Goal: Task Accomplishment & Management: Complete application form

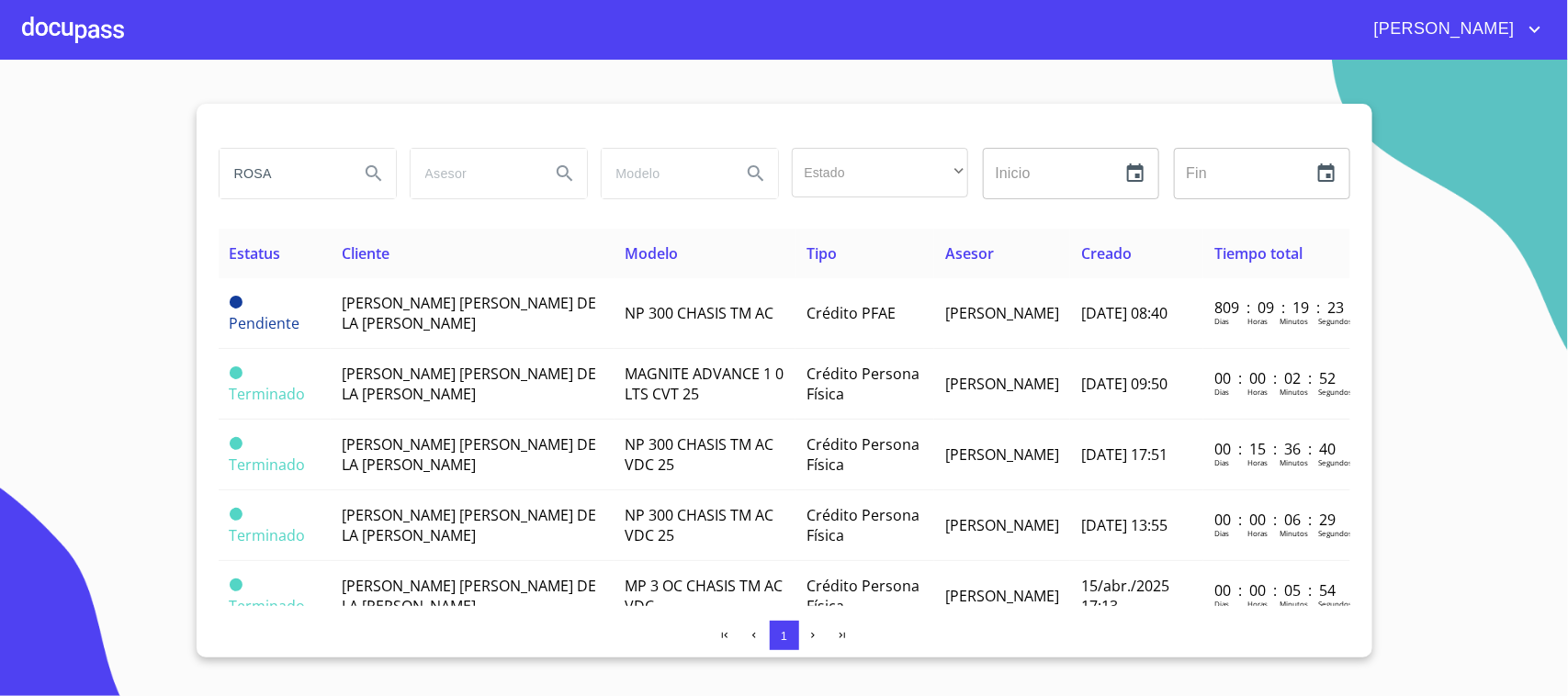
click at [96, 19] on div at bounding box center [73, 29] width 102 height 58
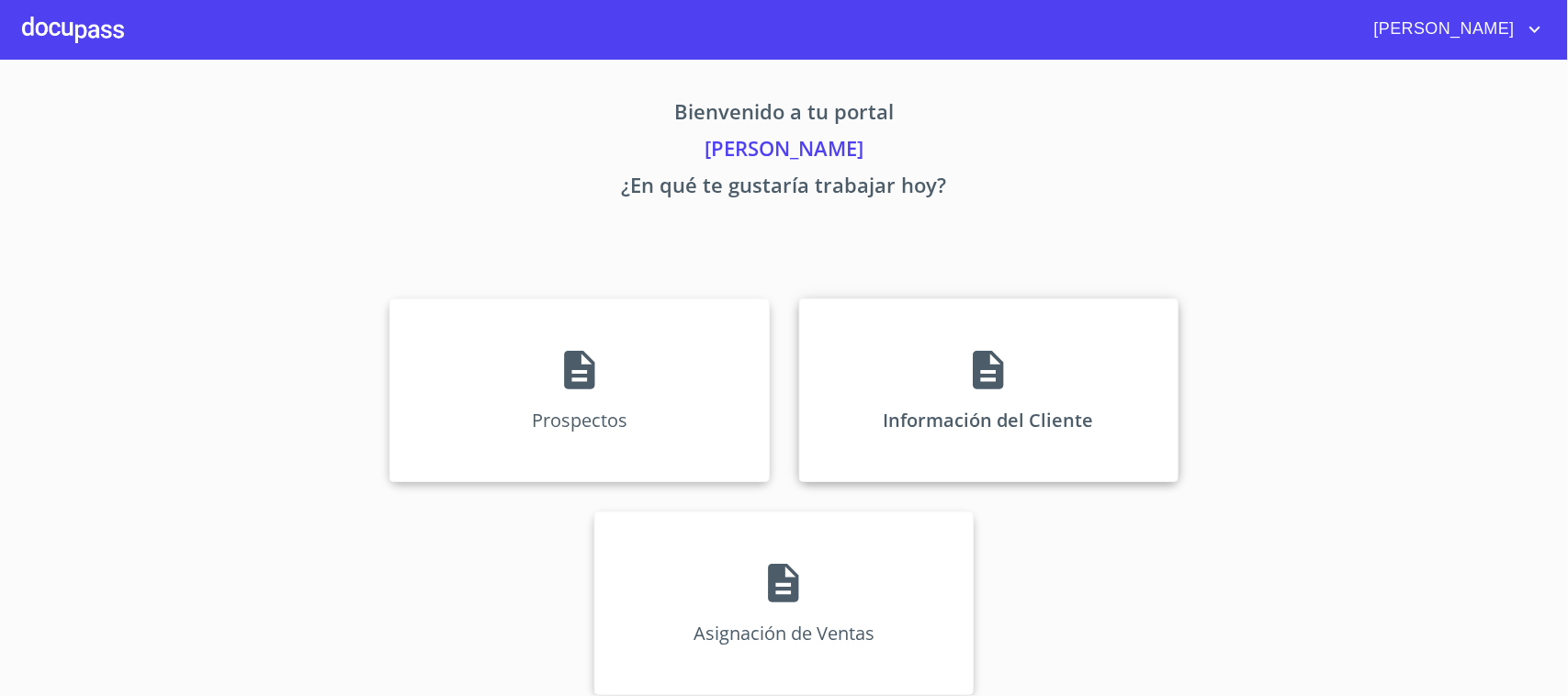
click at [942, 340] on div "Información del Cliente" at bounding box center [988, 390] width 379 height 183
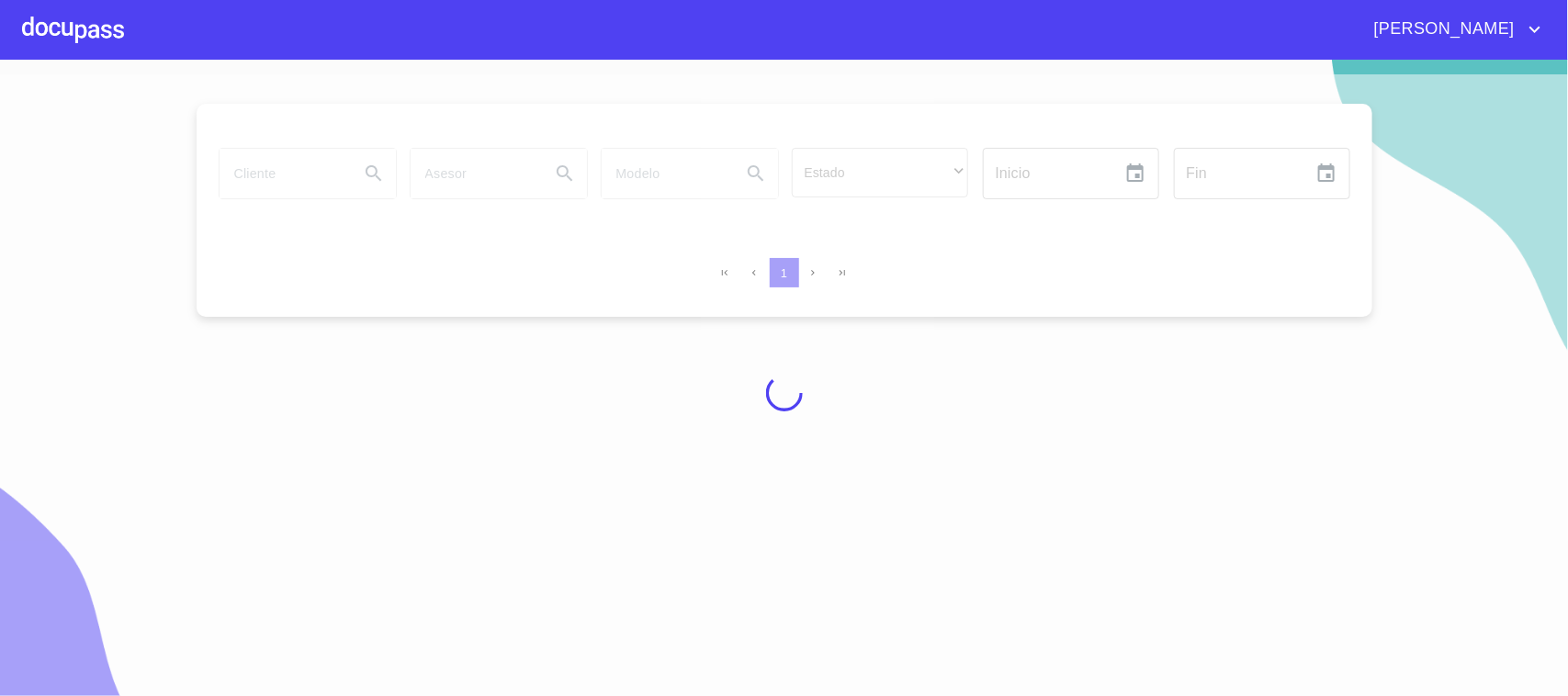
click at [327, 193] on div at bounding box center [784, 392] width 1568 height 636
click at [315, 177] on div at bounding box center [784, 392] width 1568 height 636
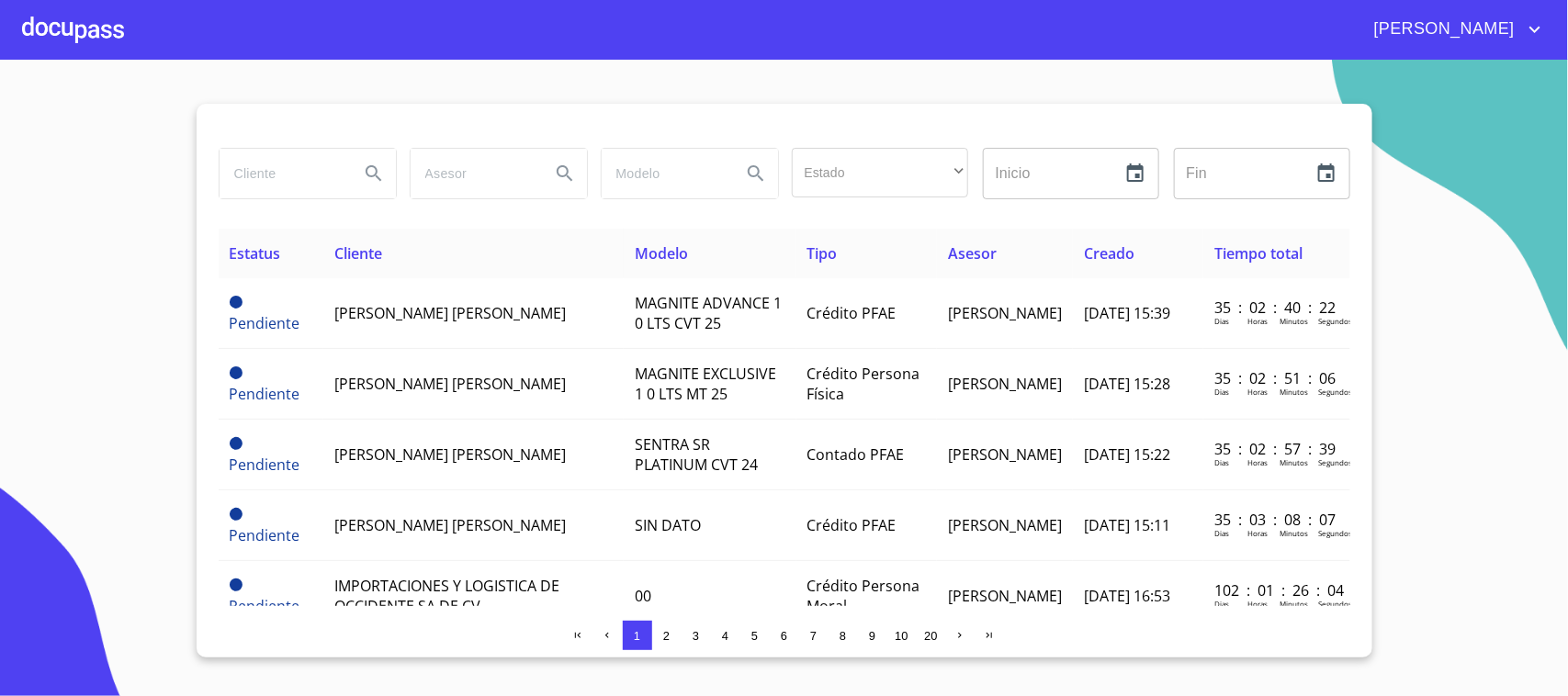
click at [295, 177] on input "search" at bounding box center [282, 172] width 125 height 49
type input "[PERSON_NAME]"
click at [382, 191] on button "Search" at bounding box center [374, 173] width 45 height 44
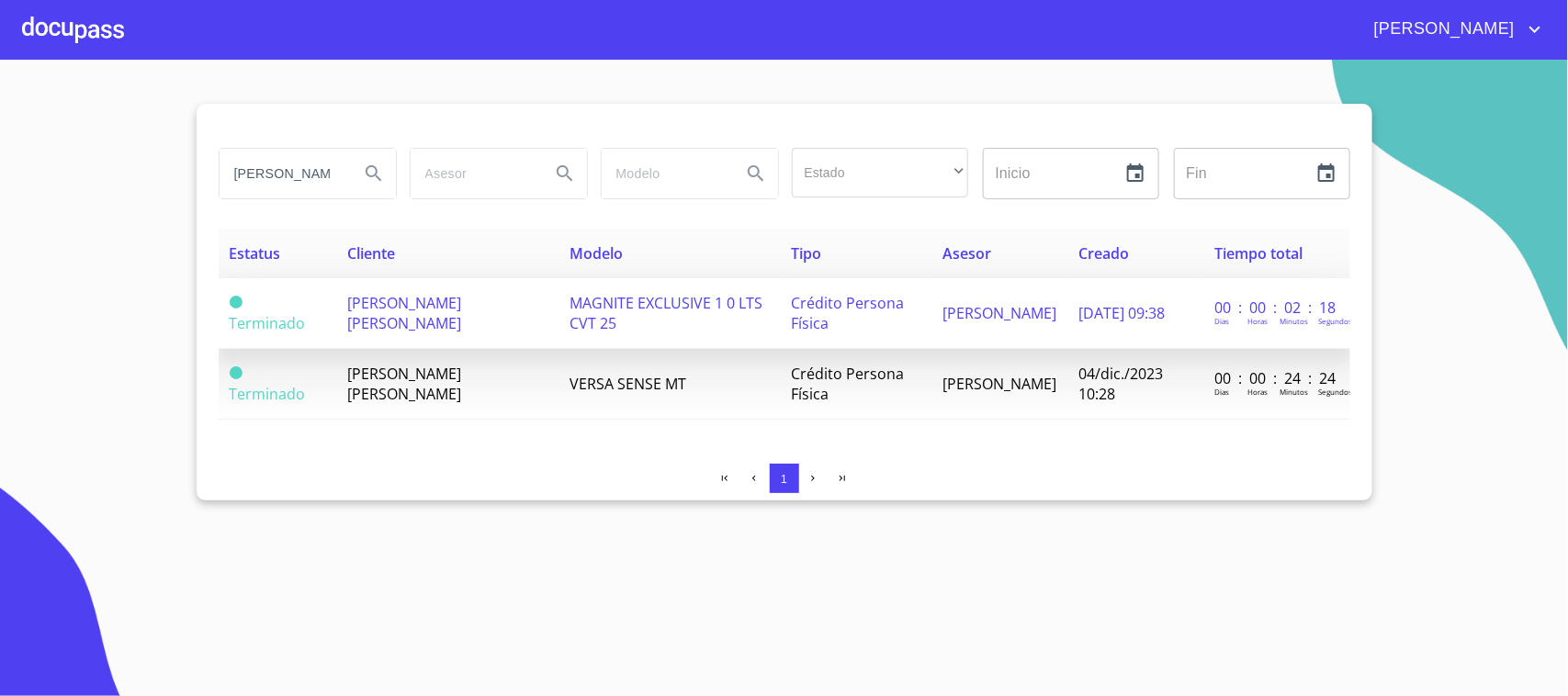
click at [1071, 315] on td "[DATE] 09:38" at bounding box center [1136, 313] width 137 height 70
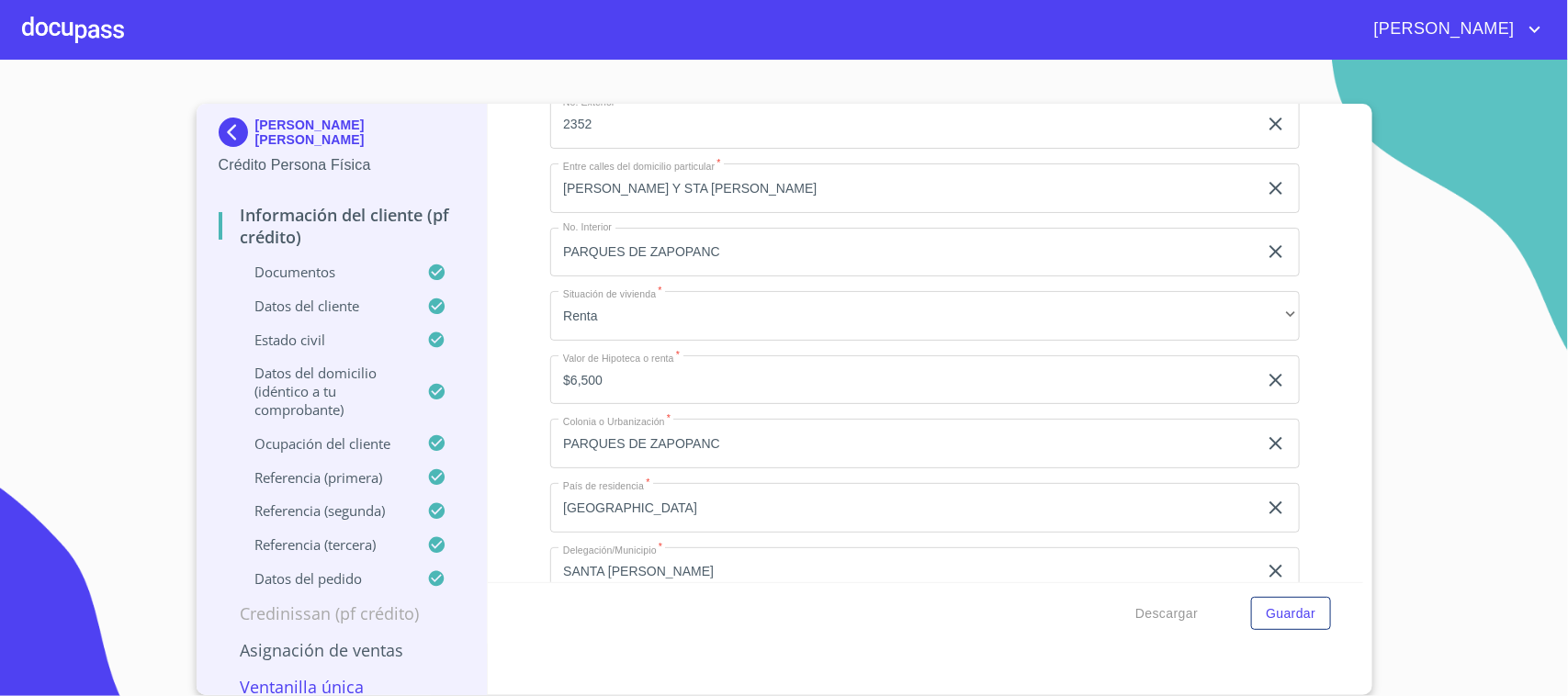
scroll to position [5680, 0]
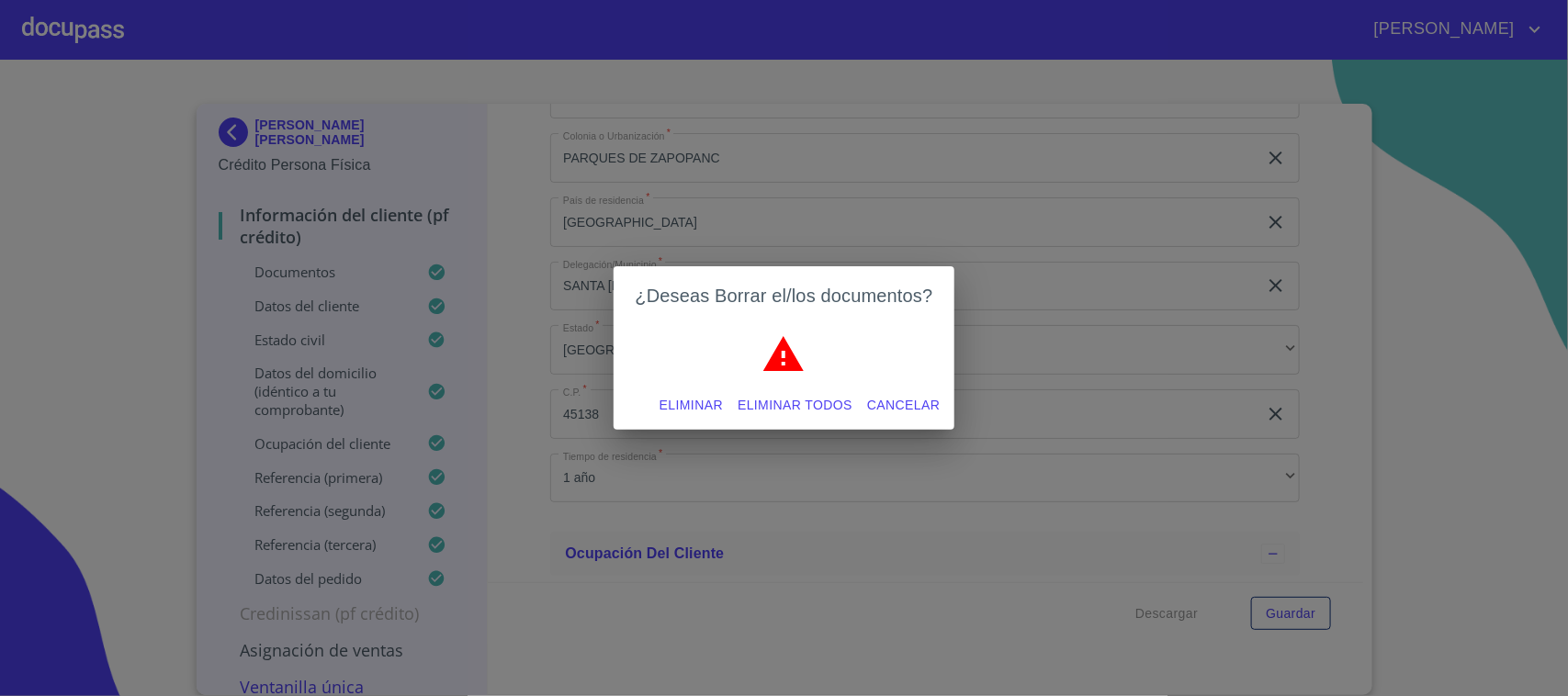
click at [705, 404] on span "Eliminar" at bounding box center [691, 405] width 63 height 23
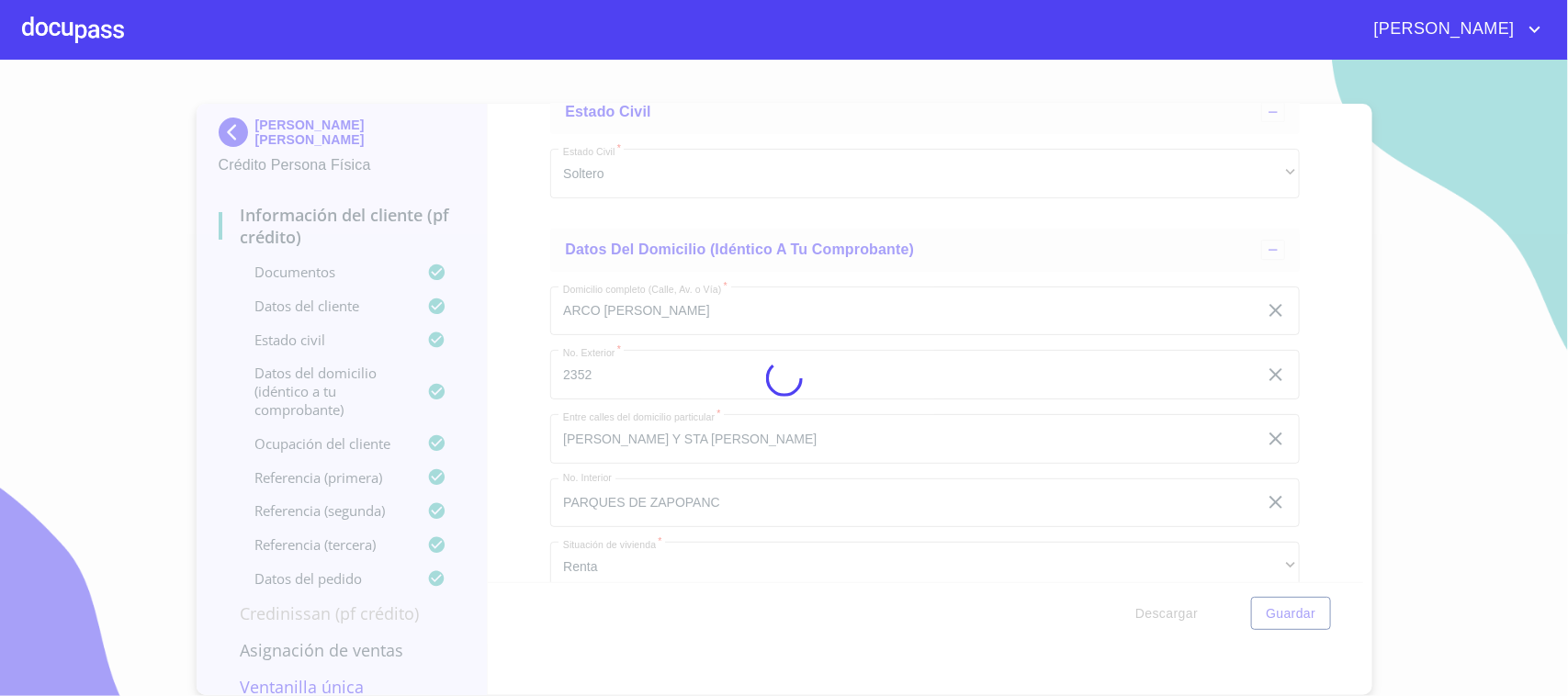
click at [1488, 420] on div at bounding box center [784, 377] width 1568 height 636
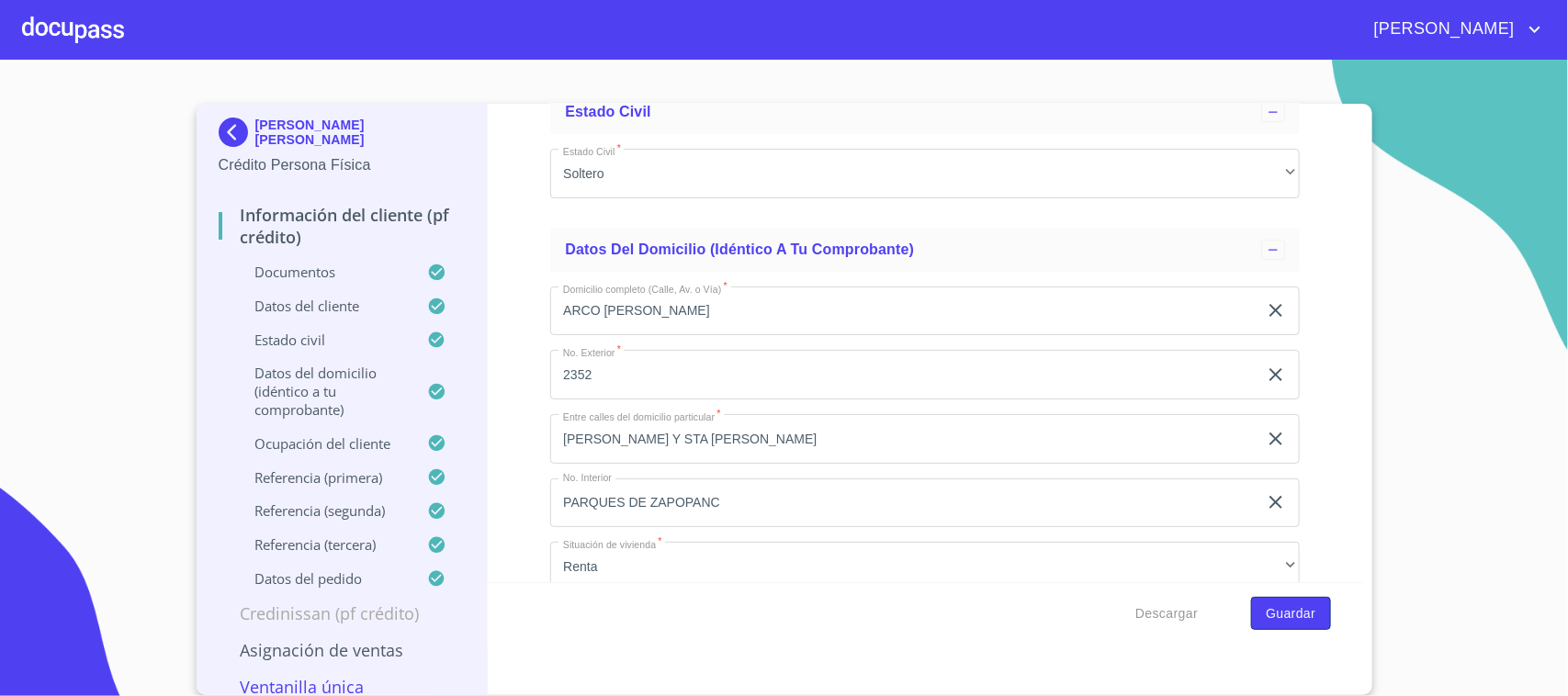
click at [1307, 611] on span "Guardar" at bounding box center [1290, 614] width 49 height 23
